Goal: Task Accomplishment & Management: Complete application form

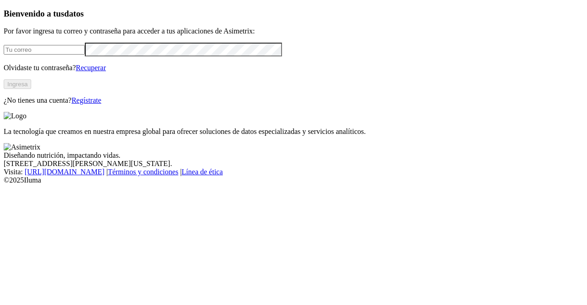
type input "[PERSON_NAME][EMAIL_ADDRESS][PERSON_NAME][DOMAIN_NAME]"
click at [101, 104] on link "Regístrate" at bounding box center [87, 100] width 30 height 8
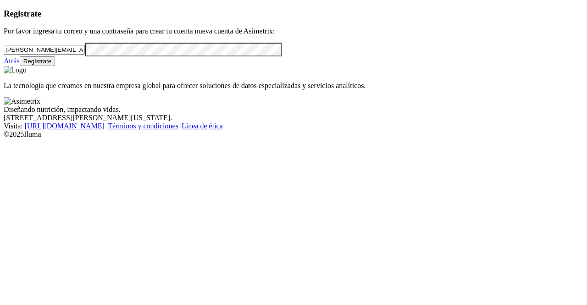
click at [55, 66] on button "Regístrate" at bounding box center [38, 61] width 36 height 10
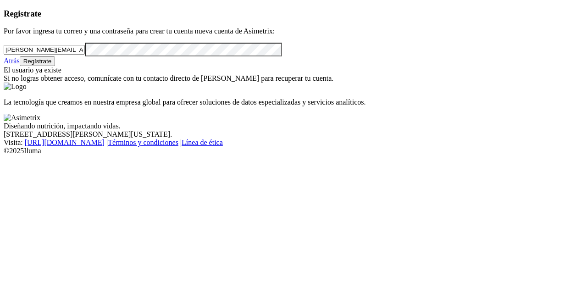
click at [20, 65] on link "Atrás" at bounding box center [12, 61] width 16 height 8
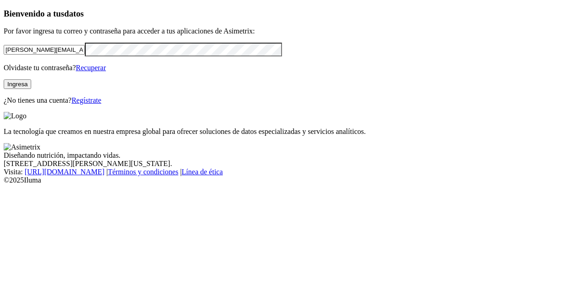
drag, startPoint x: 144, startPoint y: 65, endPoint x: 0, endPoint y: 84, distance: 145.2
click at [4, 84] on div "Bienvenido a tus datos Por favor ingresa tu correo y contraseña para acceder a …" at bounding box center [293, 57] width 579 height 96
click at [61, 105] on div "Bienvenido a tus datos Por favor ingresa tu correo y contraseña para acceder a …" at bounding box center [293, 57] width 579 height 96
click at [78, 105] on div "Bienvenido a tus datos Por favor ingresa tu correo y contraseña para acceder a …" at bounding box center [293, 57] width 579 height 96
click at [101, 104] on link "Regístrate" at bounding box center [87, 100] width 30 height 8
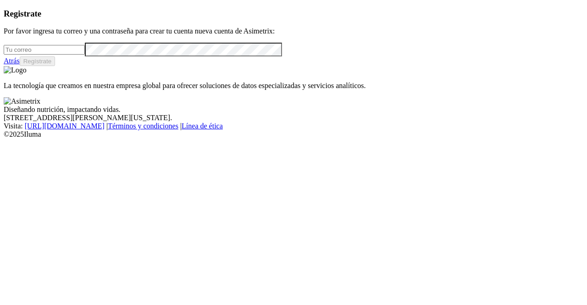
type input "[PERSON_NAME][EMAIL_ADDRESS][PERSON_NAME][DOMAIN_NAME]"
drag, startPoint x: 138, startPoint y: 58, endPoint x: 138, endPoint y: 70, distance: 12.0
click at [138, 56] on div "[PERSON_NAME][EMAIL_ADDRESS][PERSON_NAME][DOMAIN_NAME]" at bounding box center [293, 49] width 579 height 13
click at [85, 55] on input "[PERSON_NAME][EMAIL_ADDRESS][PERSON_NAME][DOMAIN_NAME]" at bounding box center [44, 50] width 81 height 10
drag, startPoint x: 138, startPoint y: 70, endPoint x: 0, endPoint y: 75, distance: 137.6
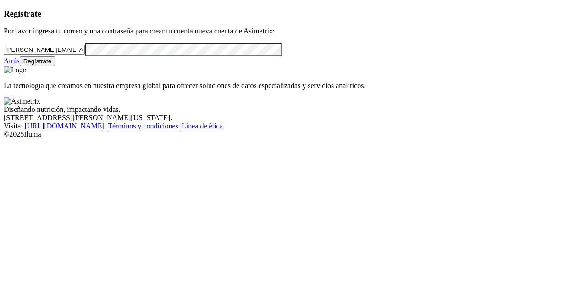
click at [4, 66] on div "Registrate Por favor ingresa tu correo y una contraseña para crear tu cuenta nu…" at bounding box center [293, 37] width 579 height 57
click at [168, 66] on div "Registrate Por favor ingresa tu correo y una contraseña para crear tu cuenta nu…" at bounding box center [293, 37] width 579 height 57
click at [76, 56] on form at bounding box center [293, 49] width 579 height 13
drag, startPoint x: 77, startPoint y: 75, endPoint x: 0, endPoint y: 72, distance: 76.6
click at [4, 66] on div "Registrate Por favor ingresa tu correo y una contraseña para crear tu cuenta nu…" at bounding box center [293, 37] width 579 height 57
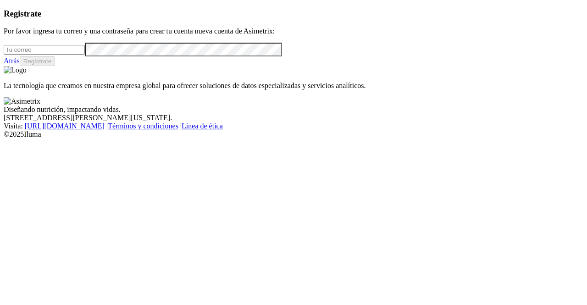
click at [83, 66] on div "Registrate Por favor ingresa tu correo y una contraseña para crear tu cuenta nu…" at bounding box center [293, 37] width 579 height 57
